Goal: Task Accomplishment & Management: Use online tool/utility

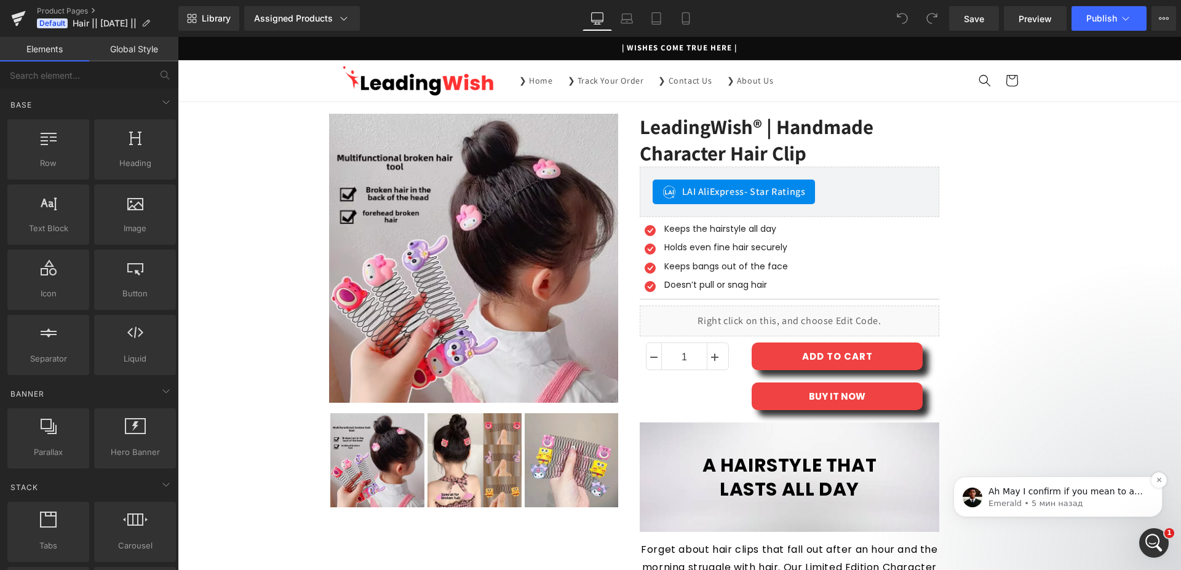
click at [1079, 490] on p "Ah May I confirm if you mean to add the icon and text column? If so, you can du…" at bounding box center [1067, 492] width 159 height 12
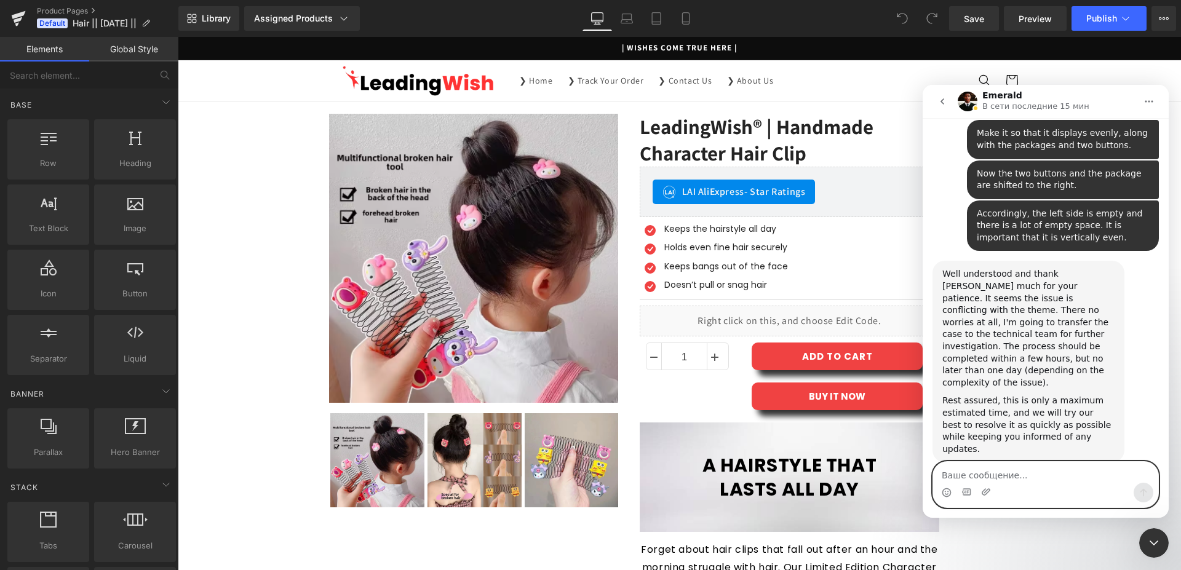
scroll to position [7061, 0]
drag, startPoint x: 725, startPoint y: 281, endPoint x: 538, endPoint y: 244, distance: 190.6
click at [725, 281] on div at bounding box center [590, 266] width 1181 height 533
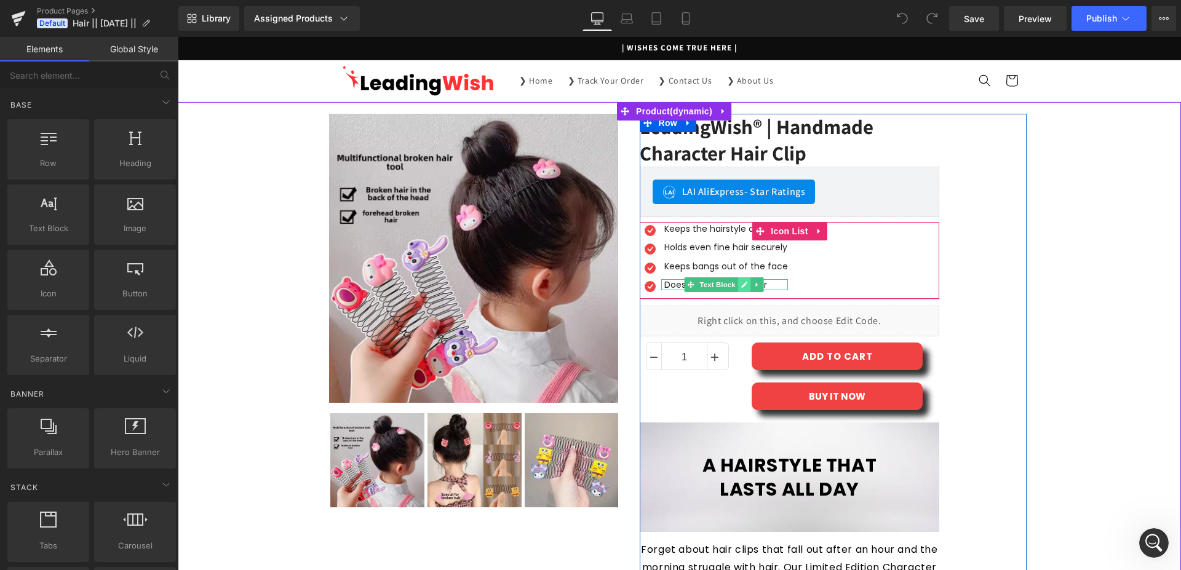
scroll to position [0, 0]
click at [753, 286] on icon at bounding box center [756, 284] width 7 height 7
click at [744, 287] on link at bounding box center [750, 284] width 13 height 15
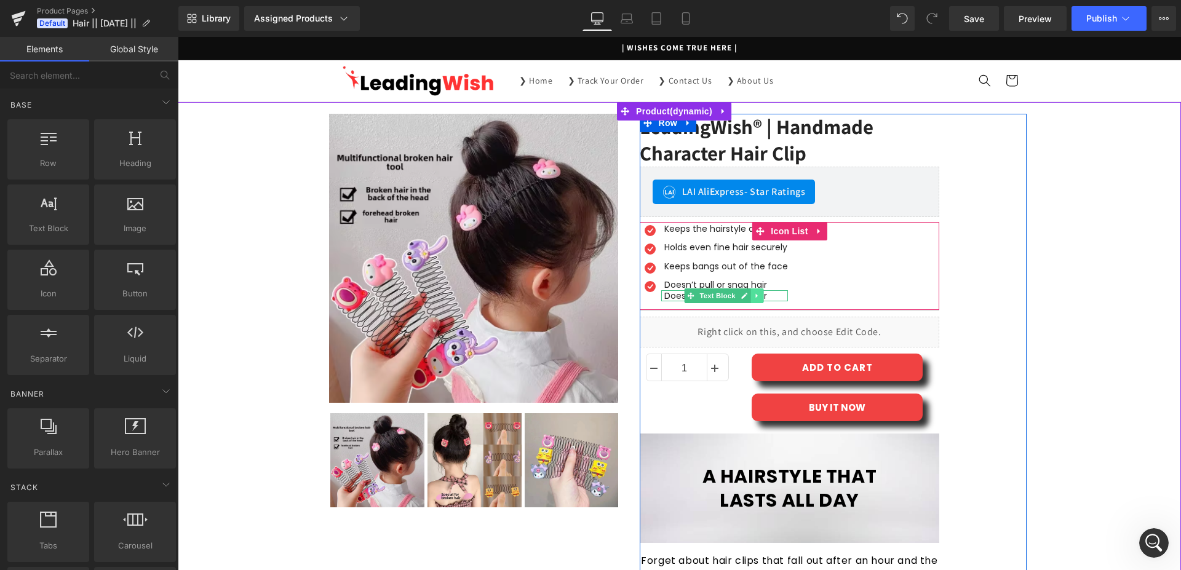
click at [755, 296] on icon at bounding box center [756, 296] width 2 height 4
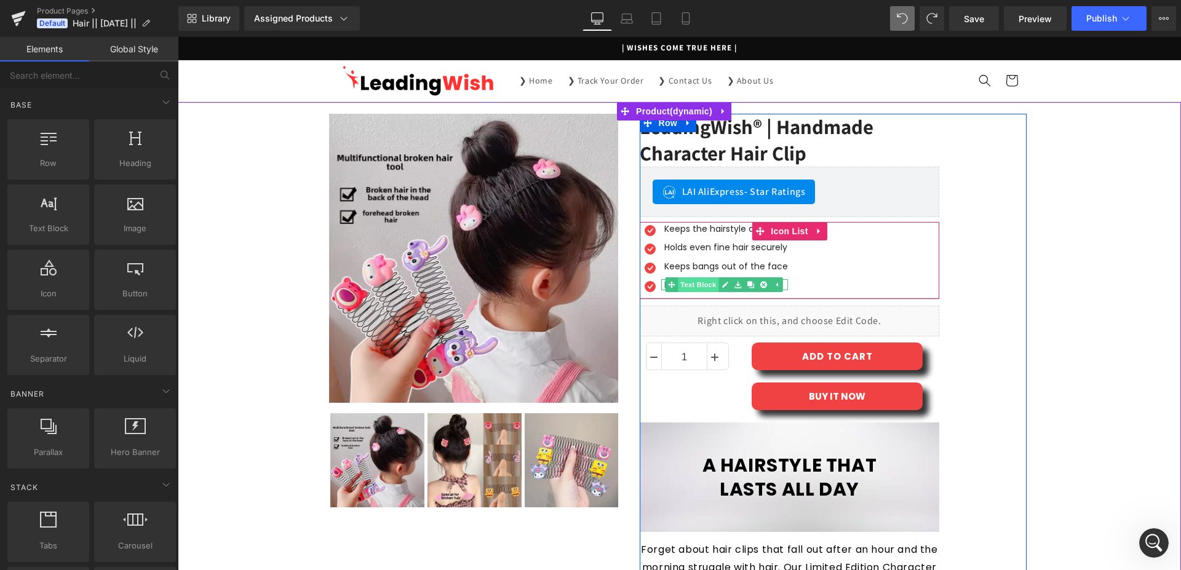
click at [692, 284] on span "Text Block" at bounding box center [698, 284] width 41 height 15
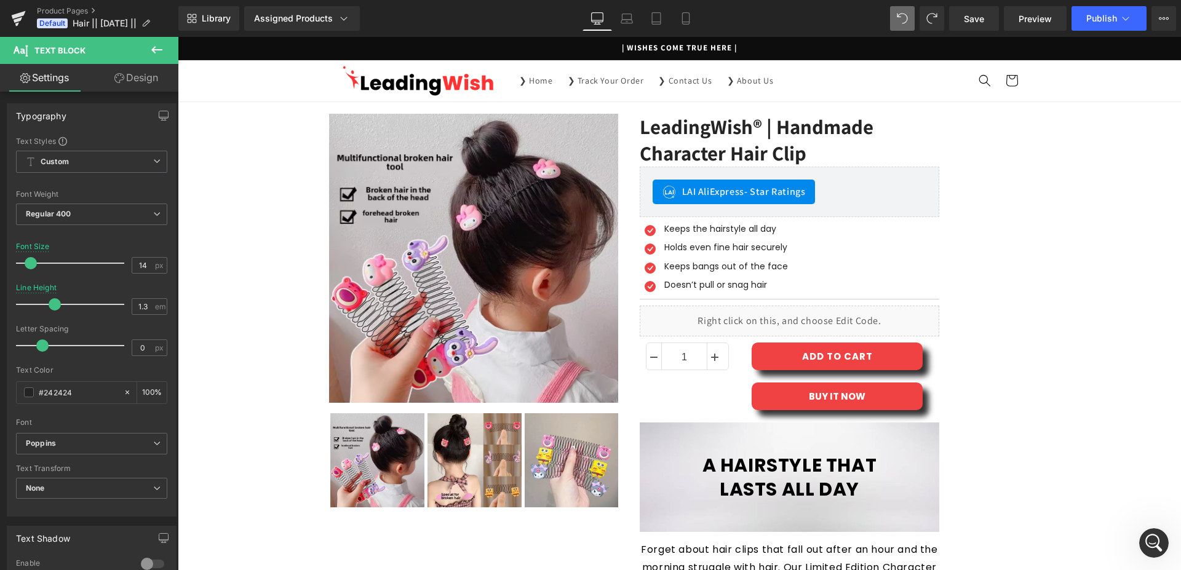
scroll to position [0, 0]
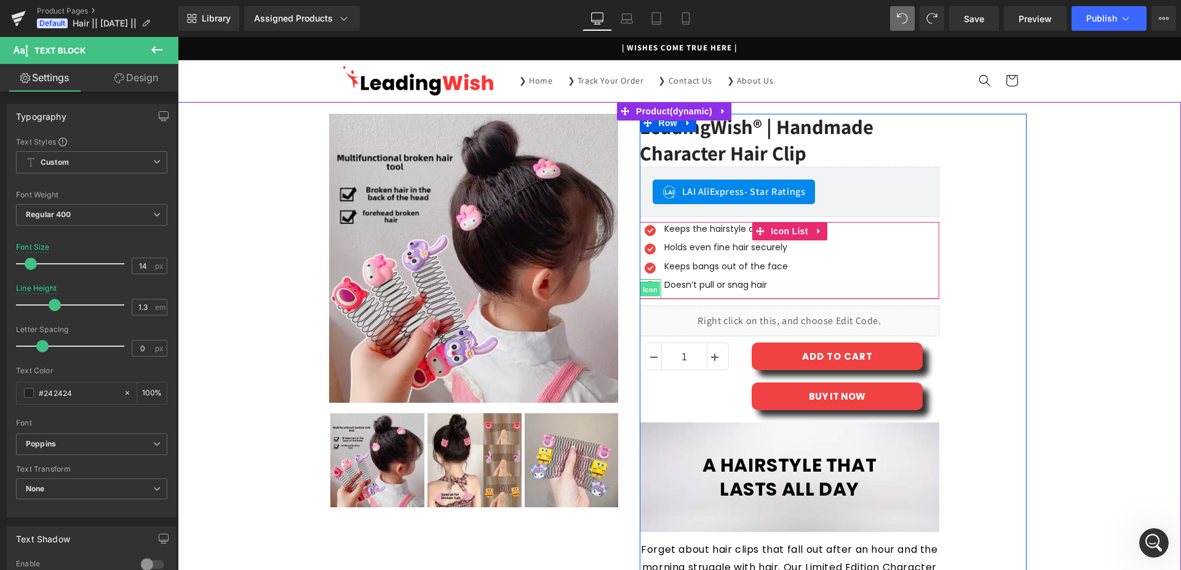
click at [643, 287] on span "Icon" at bounding box center [650, 289] width 20 height 15
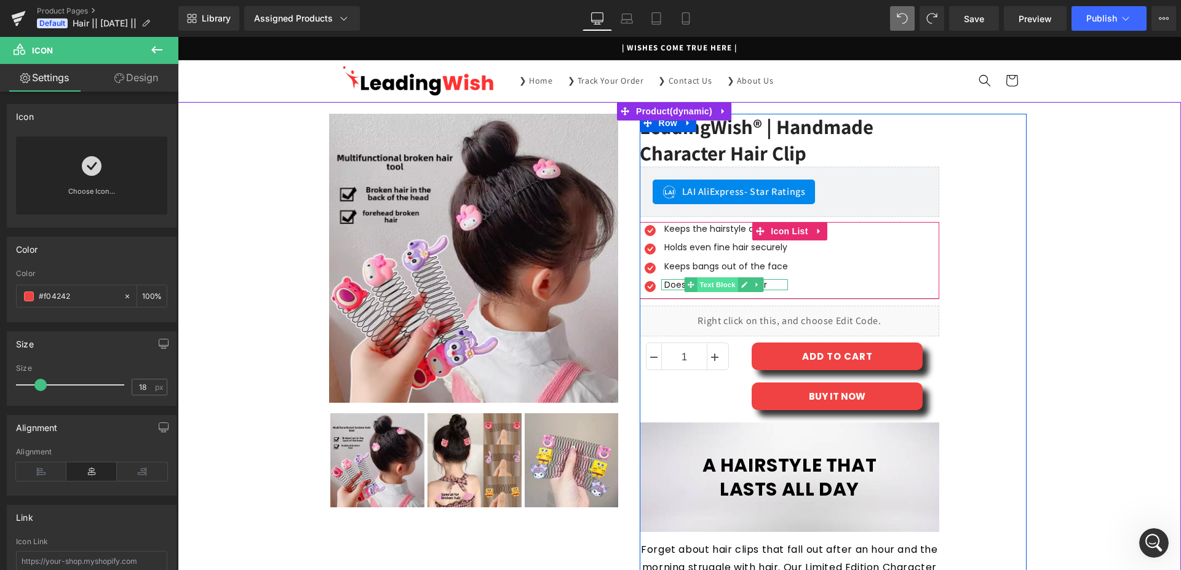
click at [700, 284] on span "Text Block" at bounding box center [717, 284] width 41 height 15
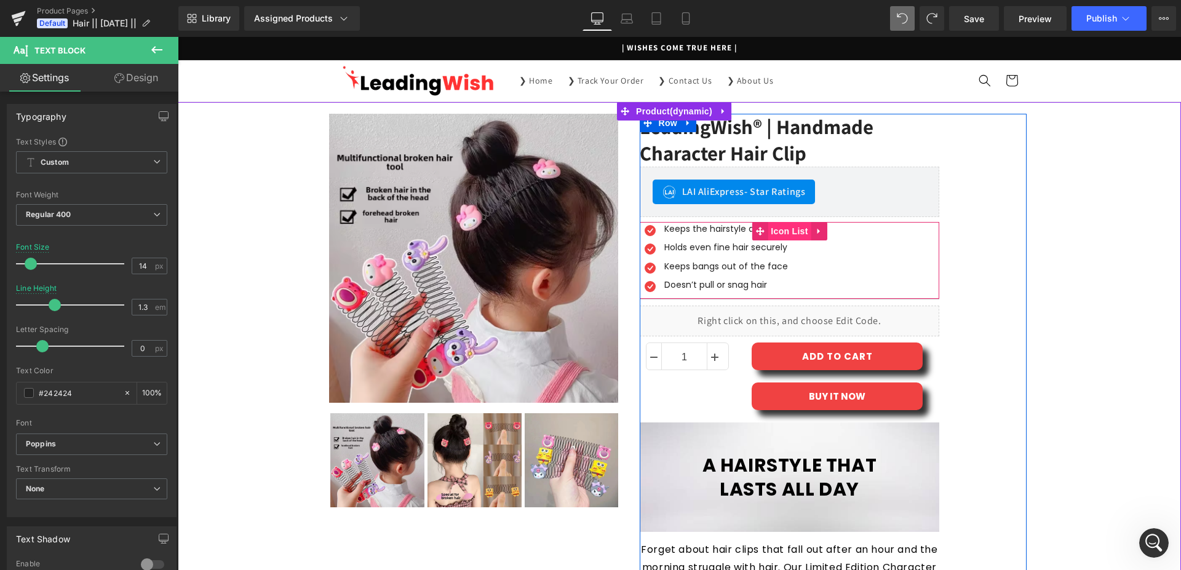
click at [772, 232] on span "Icon List" at bounding box center [789, 231] width 43 height 18
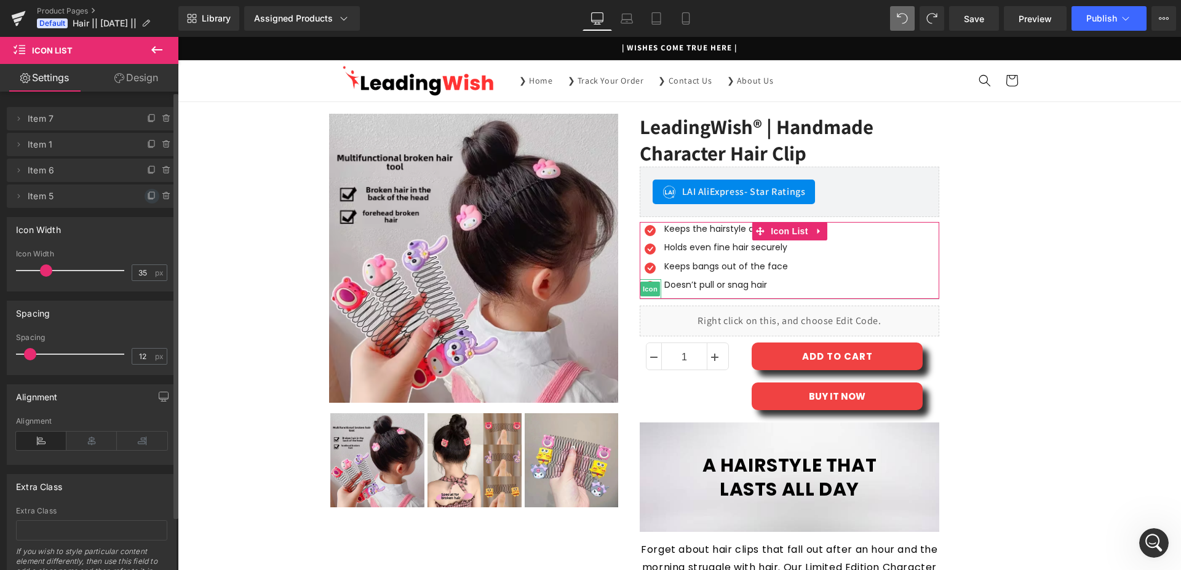
click at [147, 197] on icon at bounding box center [152, 196] width 10 height 10
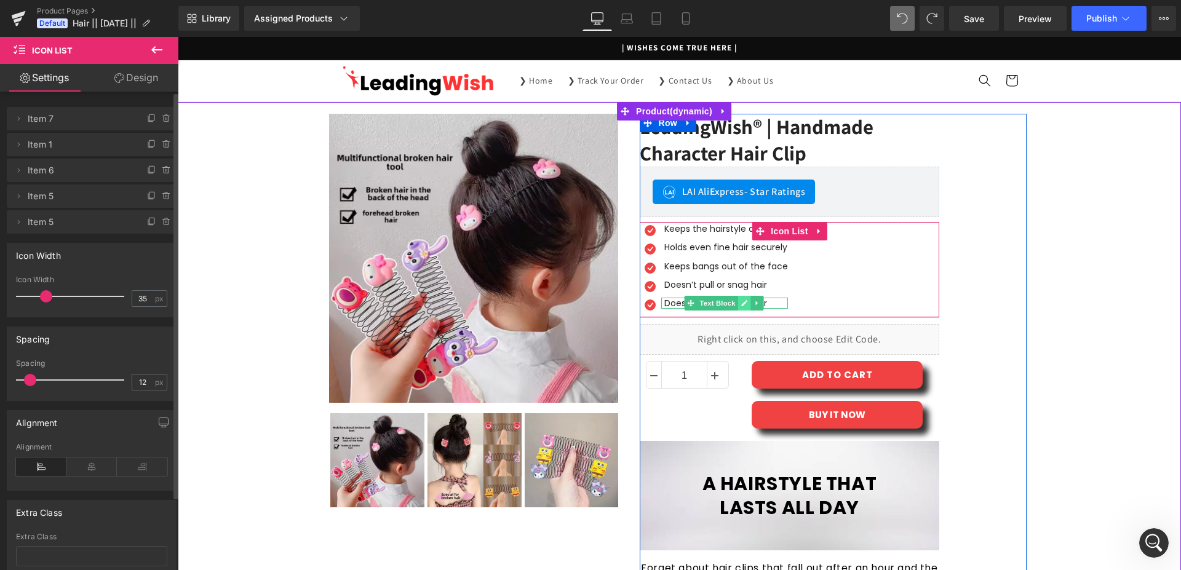
click at [741, 303] on icon at bounding box center [744, 303] width 6 height 6
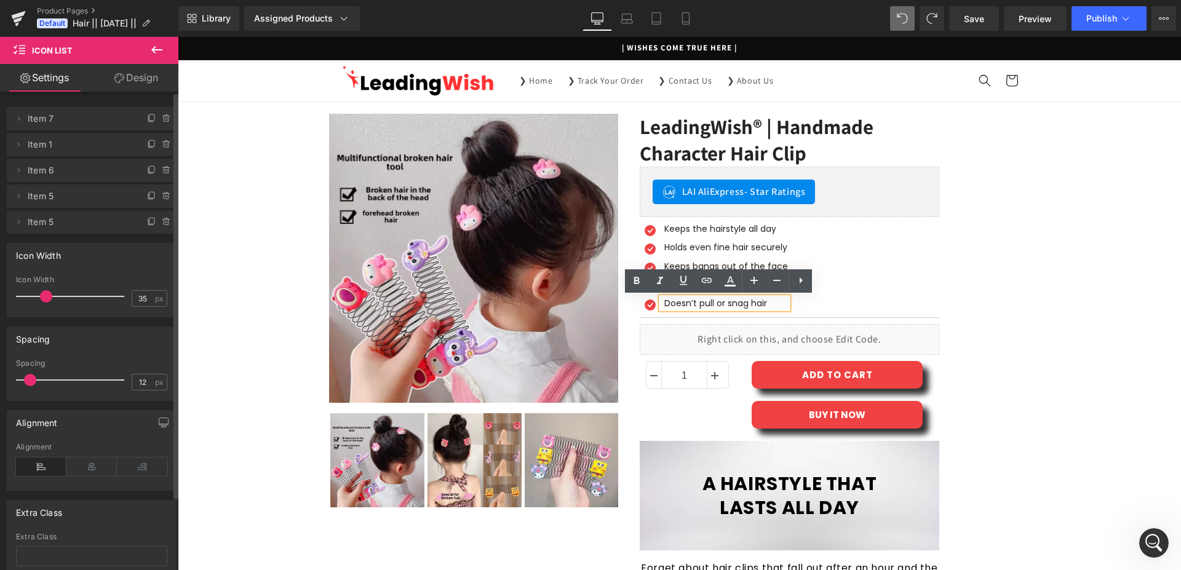
click at [706, 304] on div "Doesn’t pull or snag hair" at bounding box center [724, 303] width 127 height 11
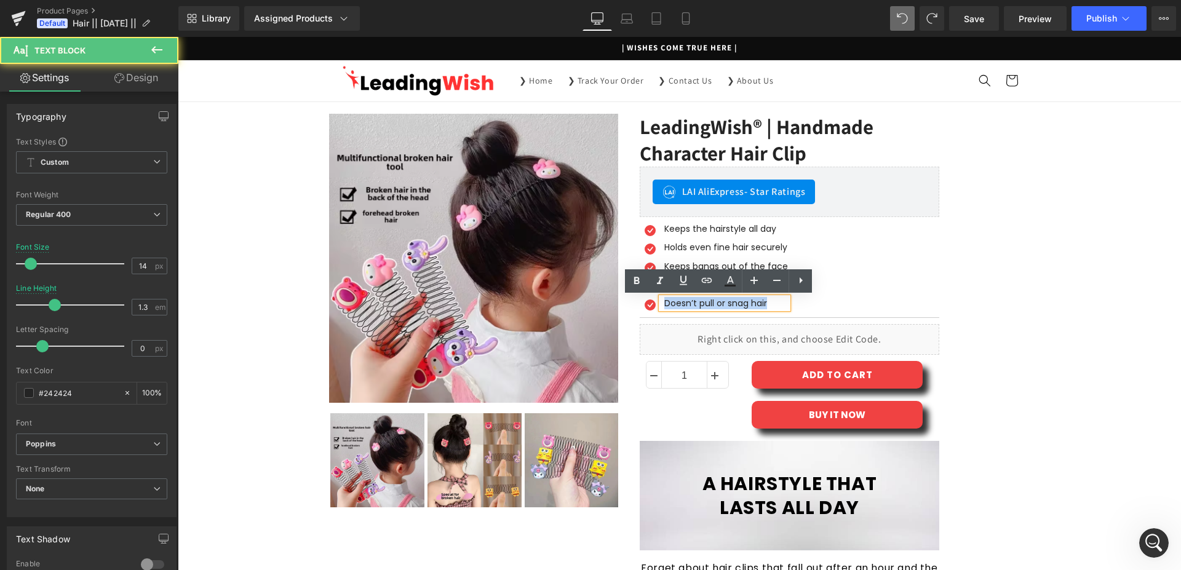
drag, startPoint x: 659, startPoint y: 304, endPoint x: 774, endPoint y: 303, distance: 115.6
click at [774, 303] on div "Doesn’t pull or snag hair" at bounding box center [724, 303] width 127 height 11
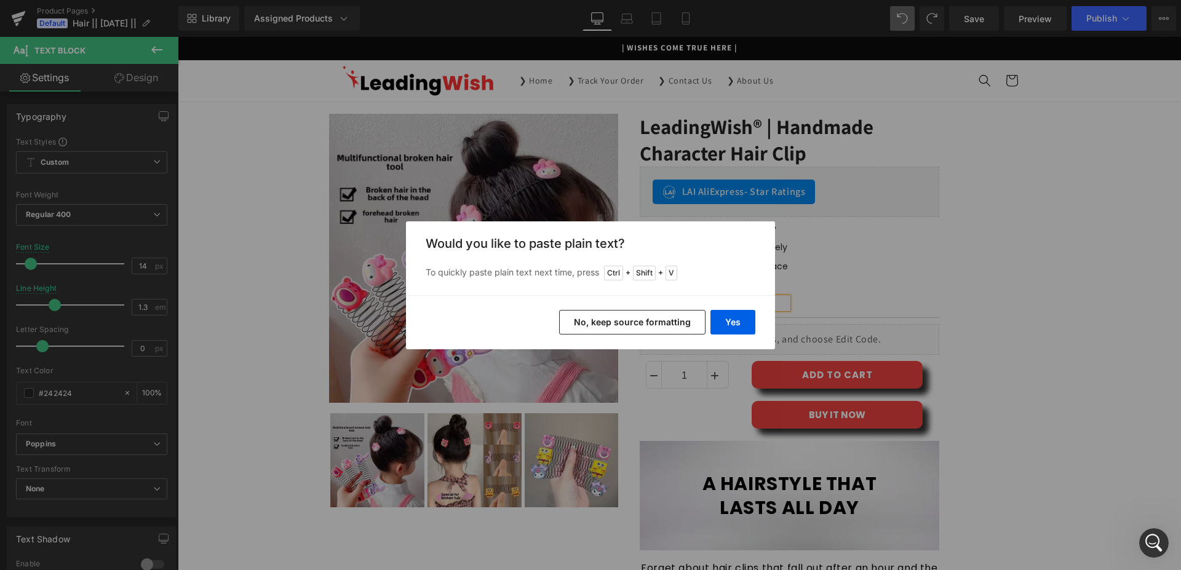
click at [661, 327] on button "No, keep source formatting" at bounding box center [632, 322] width 146 height 25
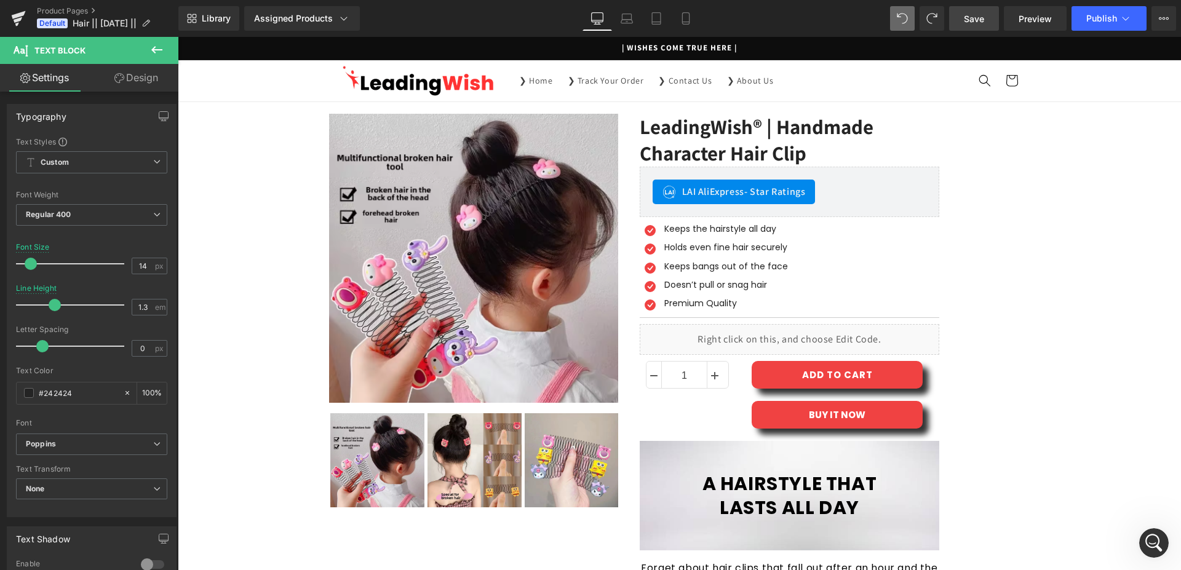
click at [969, 18] on span "Save" at bounding box center [974, 18] width 20 height 13
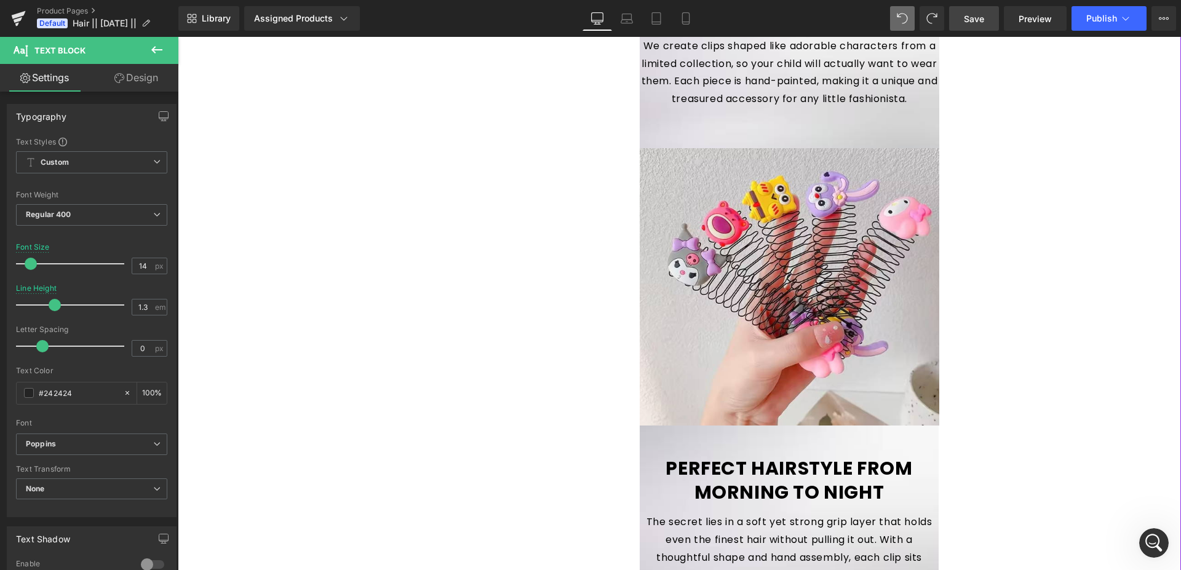
scroll to position [1255, 0]
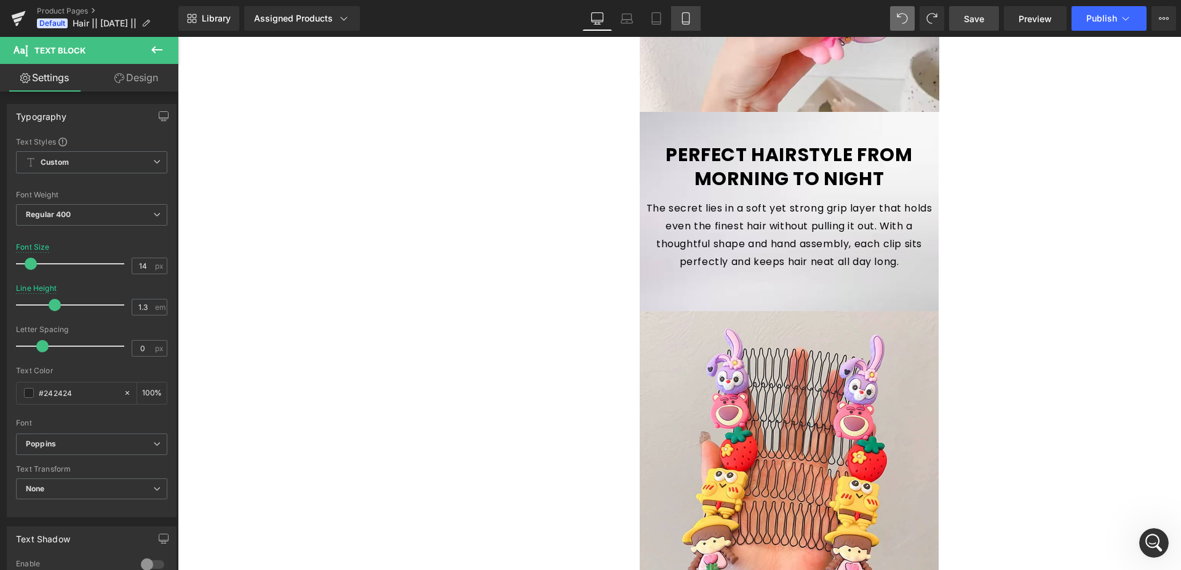
click at [685, 9] on link "Mobile" at bounding box center [686, 18] width 30 height 25
type input "15"
type input "1.6"
type input "100"
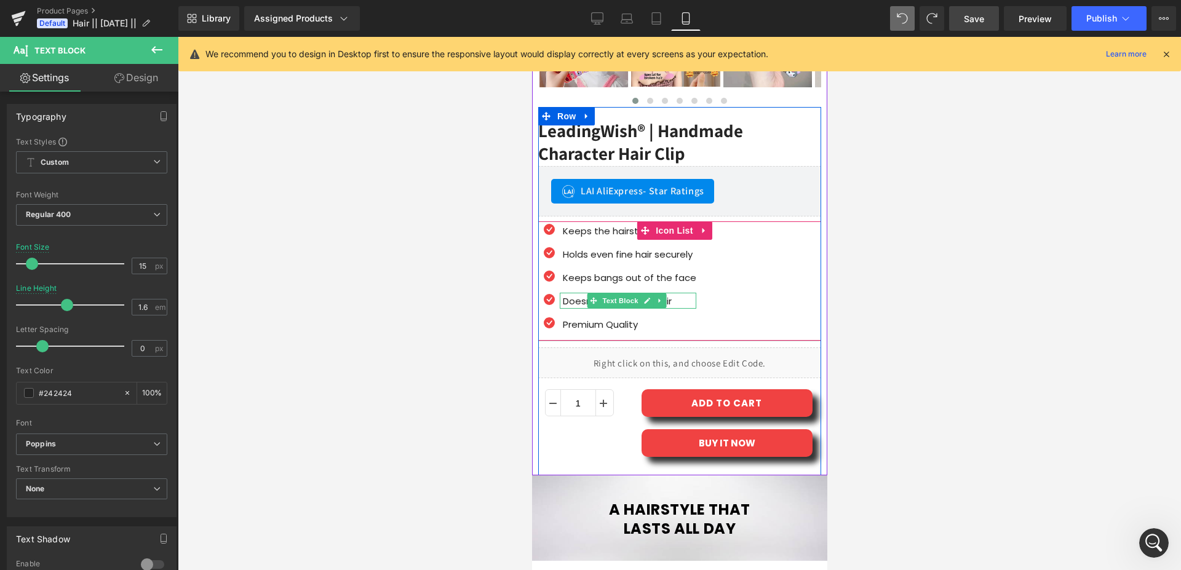
scroll to position [247, 0]
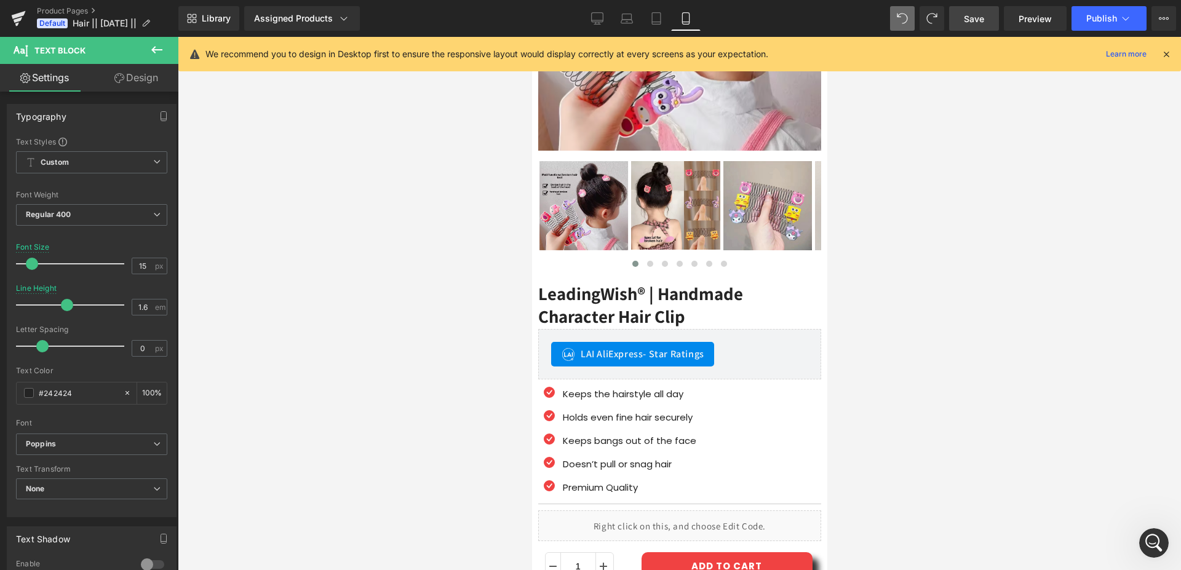
click at [973, 25] on link "Save" at bounding box center [974, 18] width 50 height 25
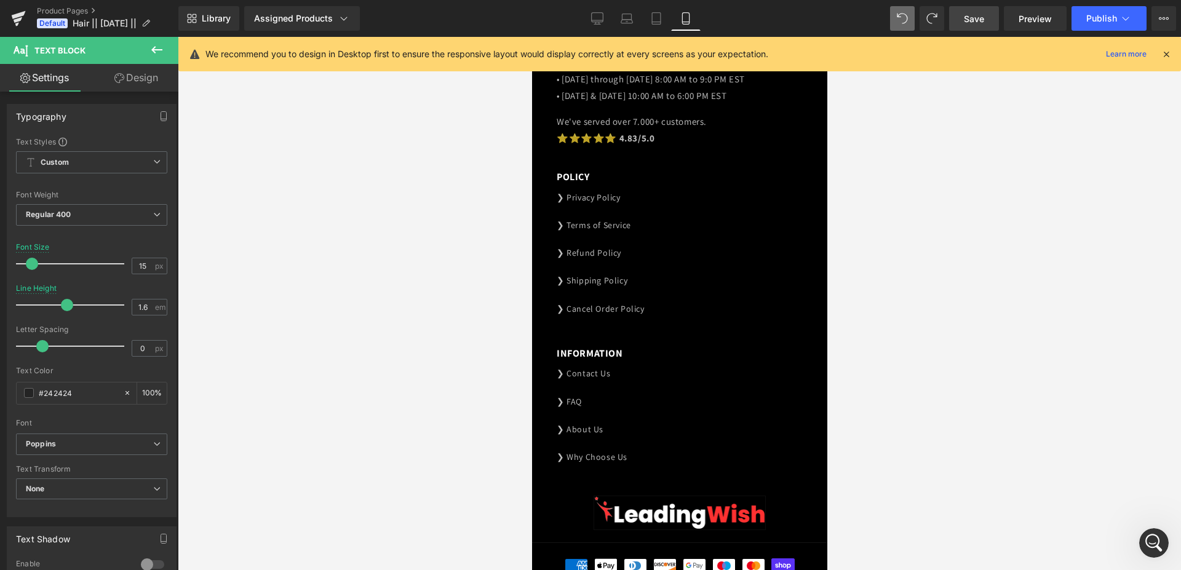
scroll to position [3251, 0]
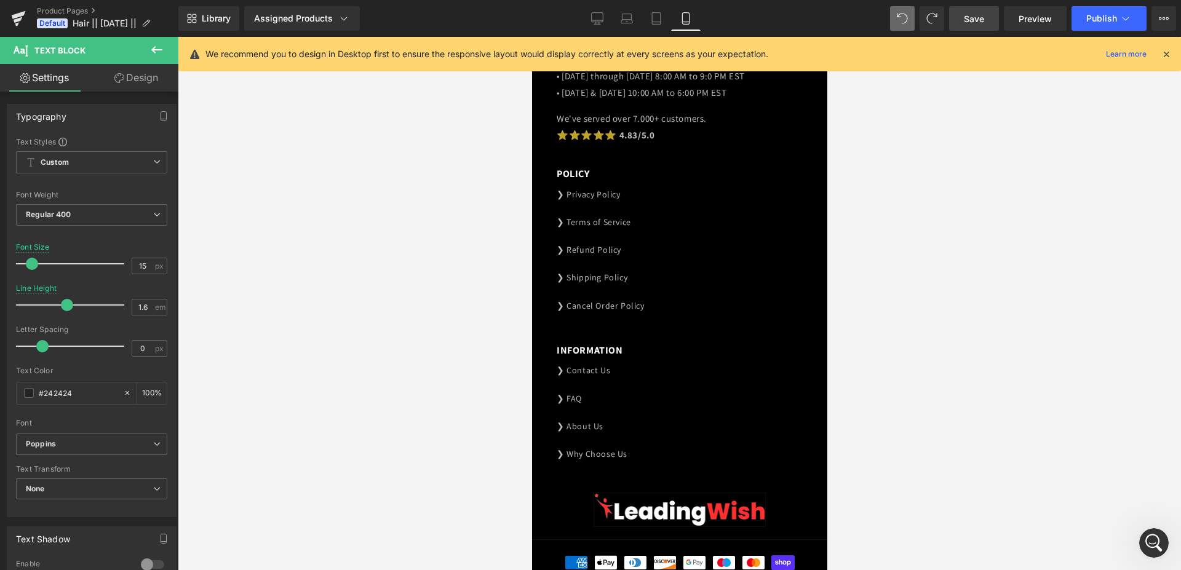
click at [1151, 544] on icon "Открыть службу сообщений Intercom" at bounding box center [1154, 543] width 20 height 20
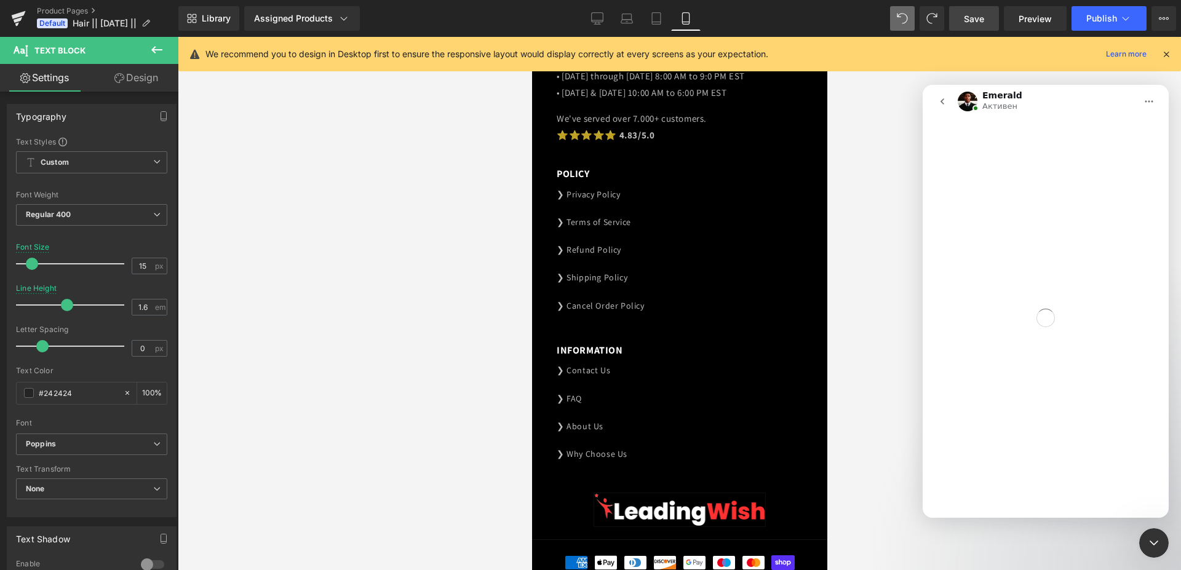
click at [1038, 499] on div "Мессенджер Intercom" at bounding box center [1046, 318] width 246 height 400
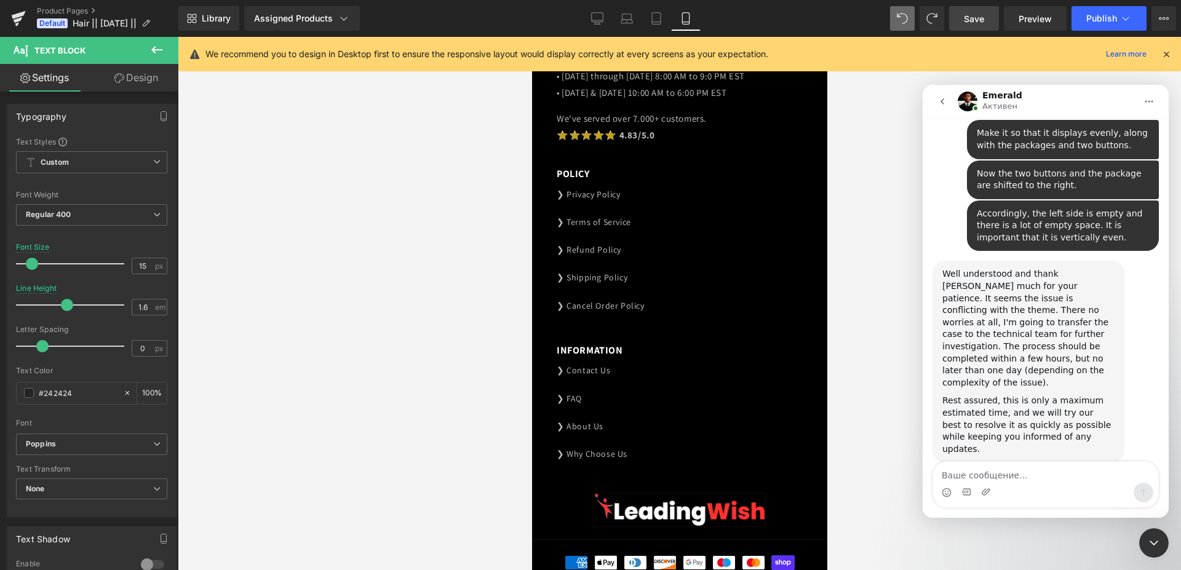
scroll to position [7061, 0]
click at [1029, 480] on textarea "Ваше сообщение..." at bounding box center [1045, 472] width 225 height 21
type textarea "thanks"
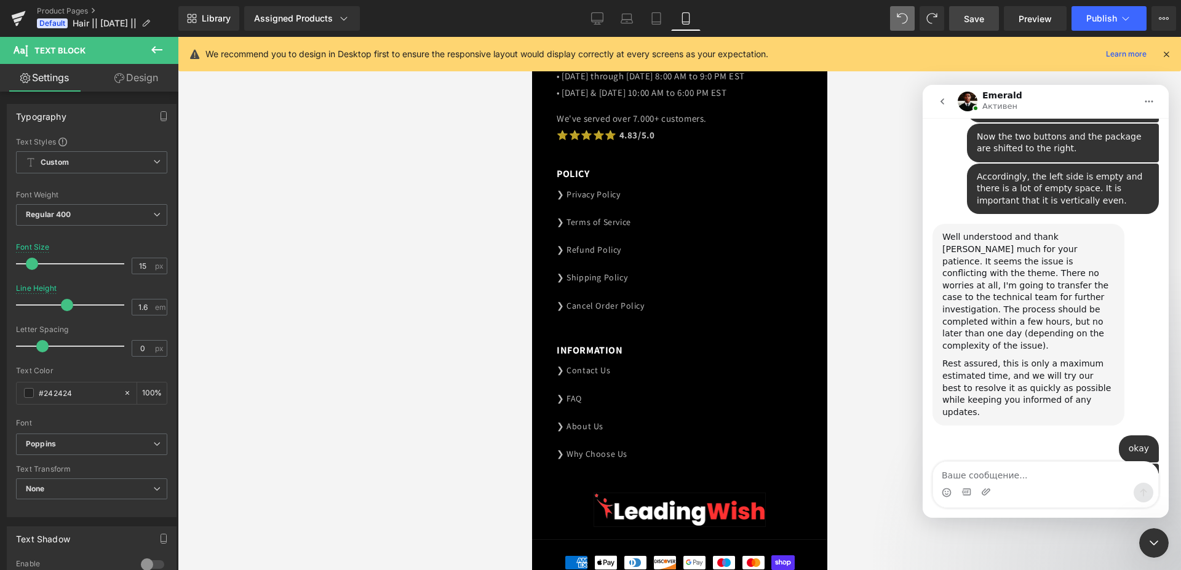
scroll to position [7145, 0]
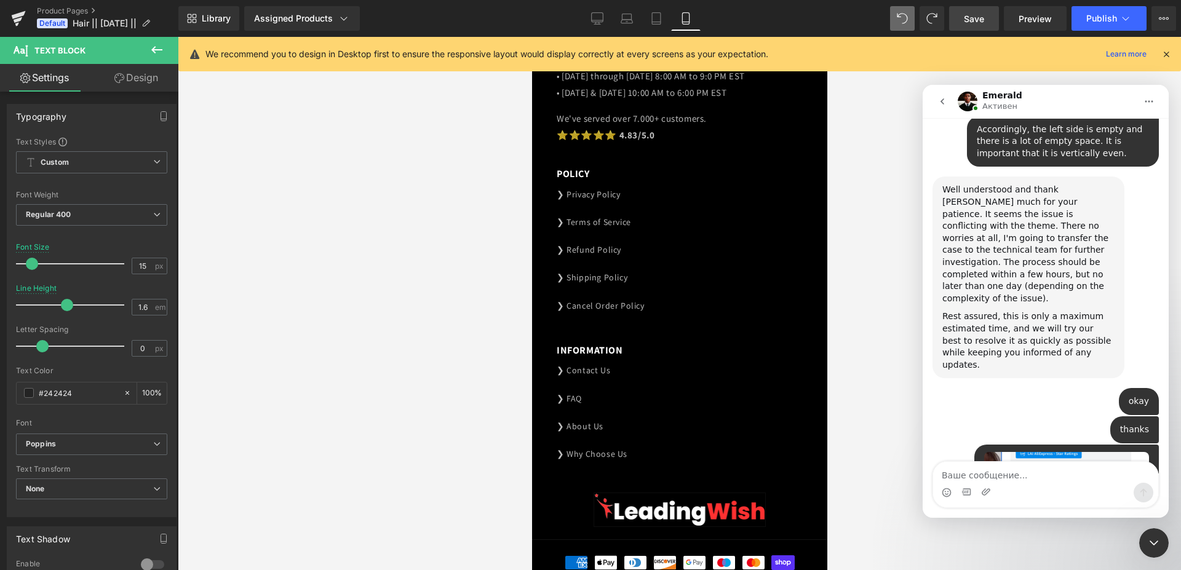
click at [598, 20] on div at bounding box center [590, 266] width 1181 height 533
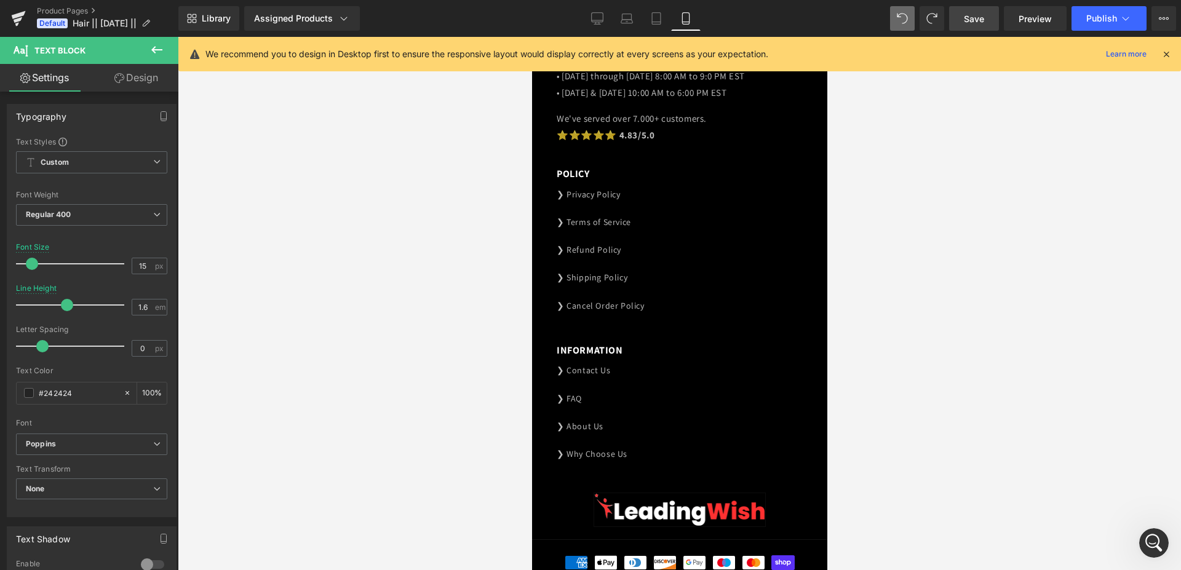
scroll to position [7134, 0]
